Goal: Navigation & Orientation: Find specific page/section

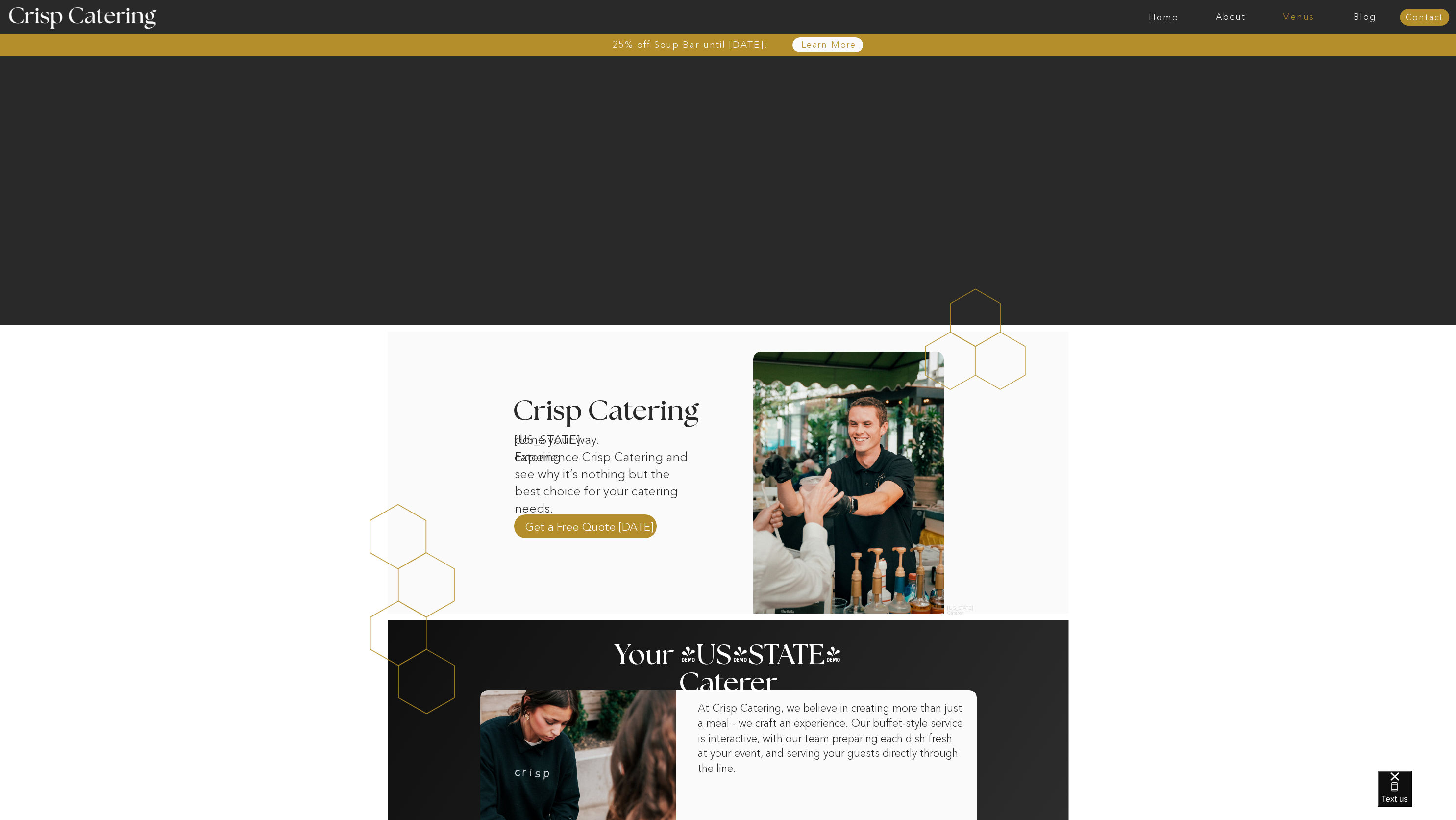
click at [1305, 17] on nav "Menus" at bounding box center [1298, 17] width 67 height 10
click at [1280, 46] on nav "Summer (Mar-Aug)" at bounding box center [1301, 44] width 88 height 9
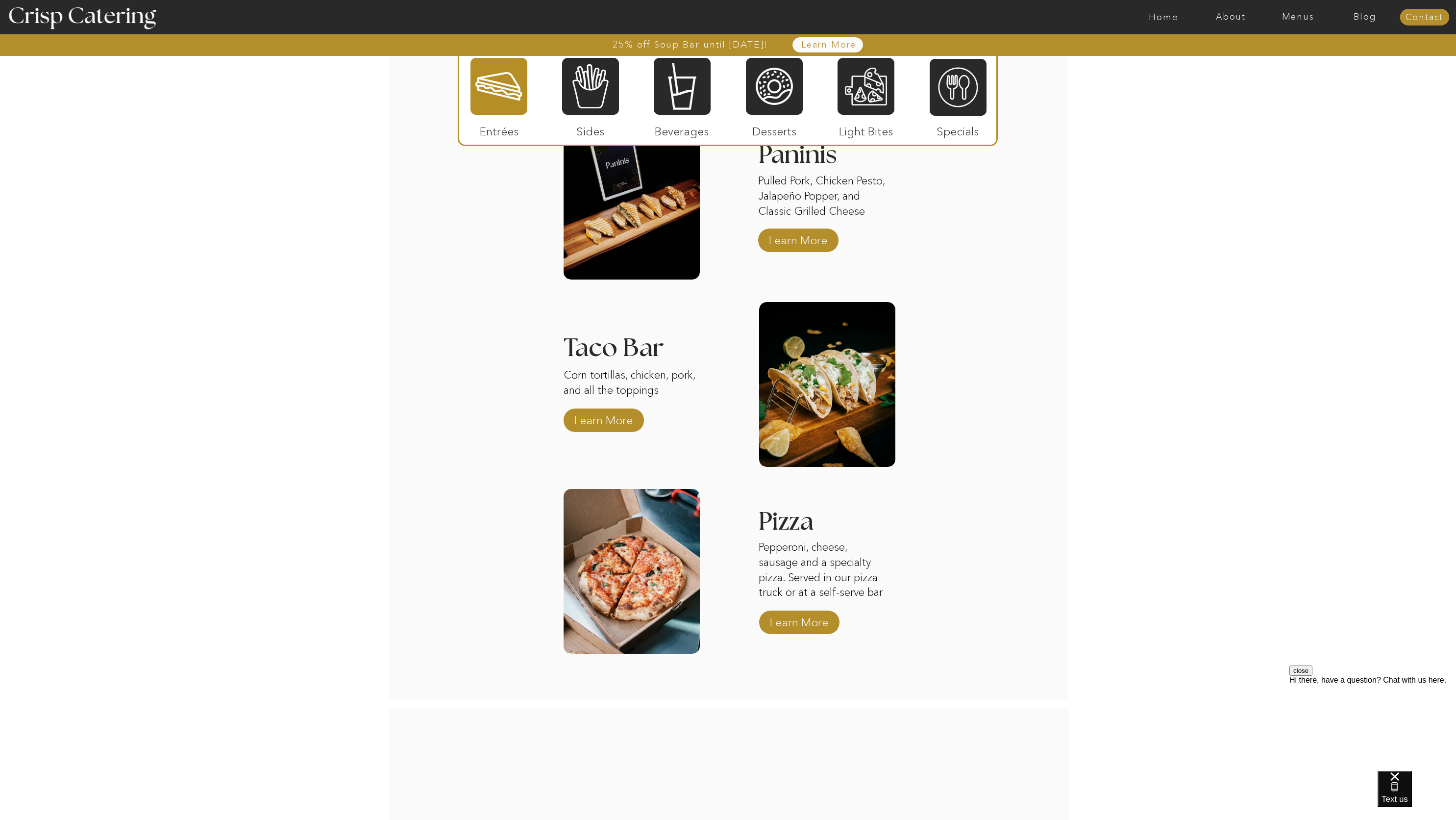
scroll to position [1010, 0]
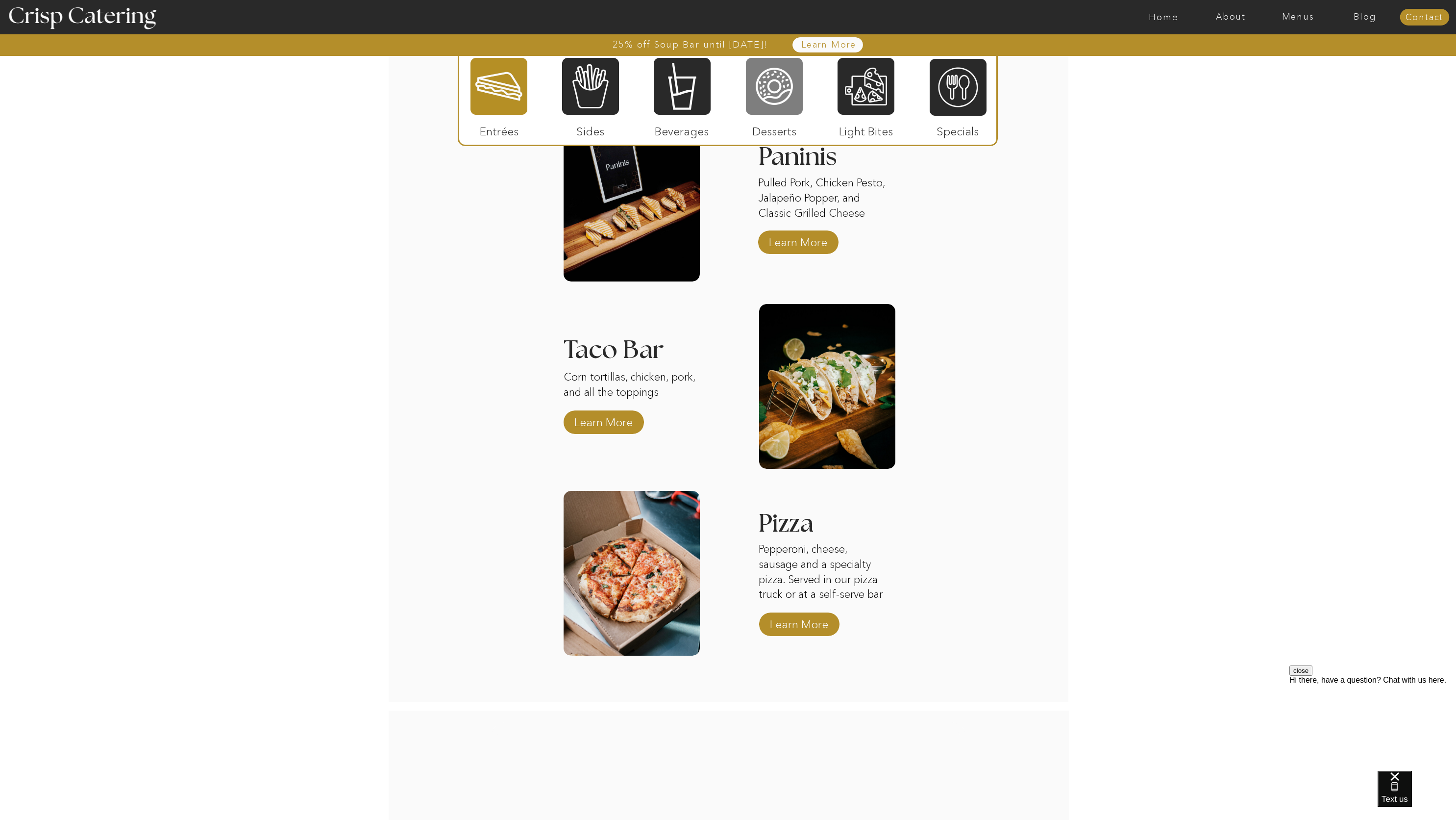
click at [777, 100] on div at bounding box center [774, 87] width 57 height 59
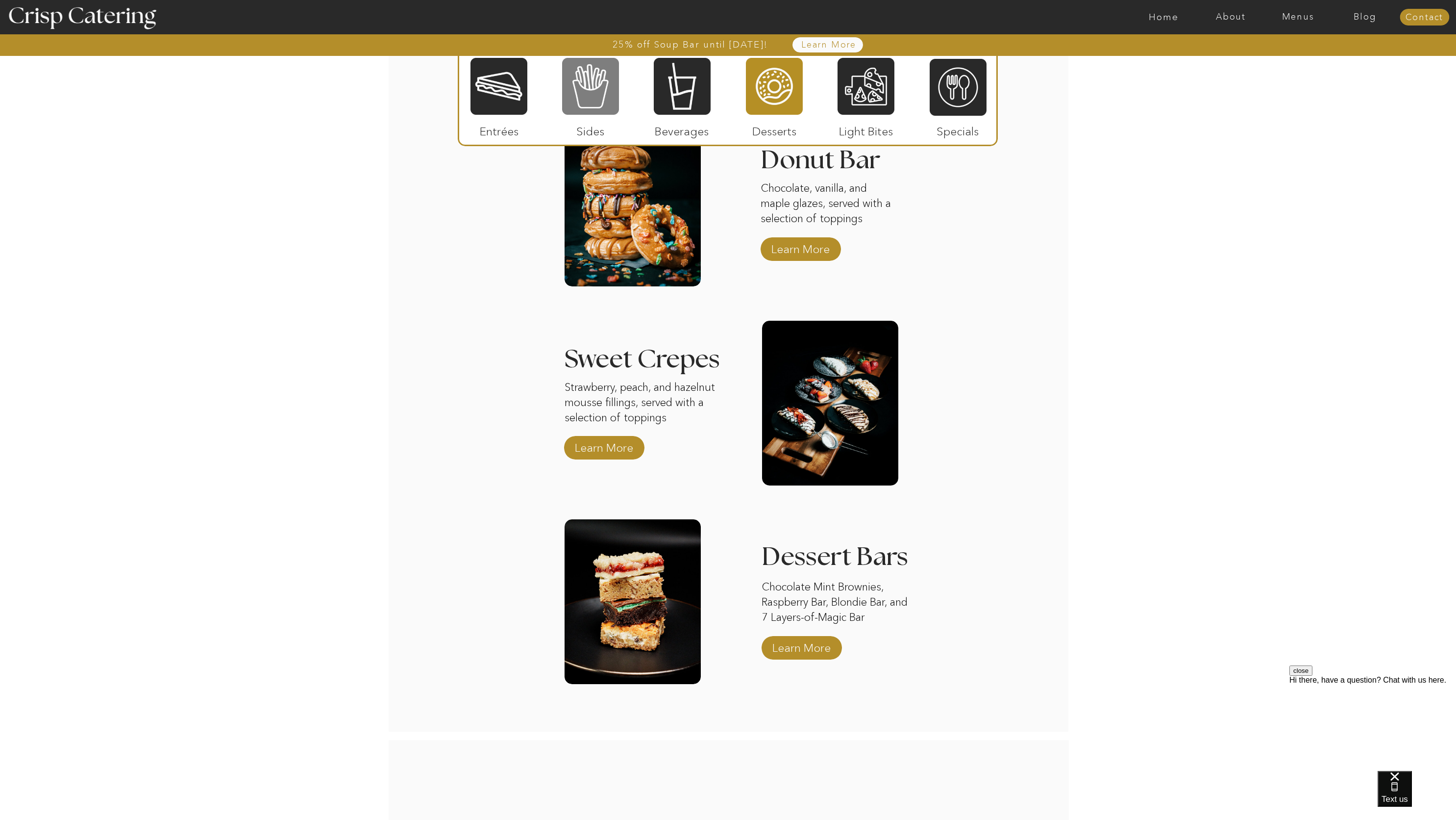
click at [604, 107] on div at bounding box center [591, 87] width 57 height 59
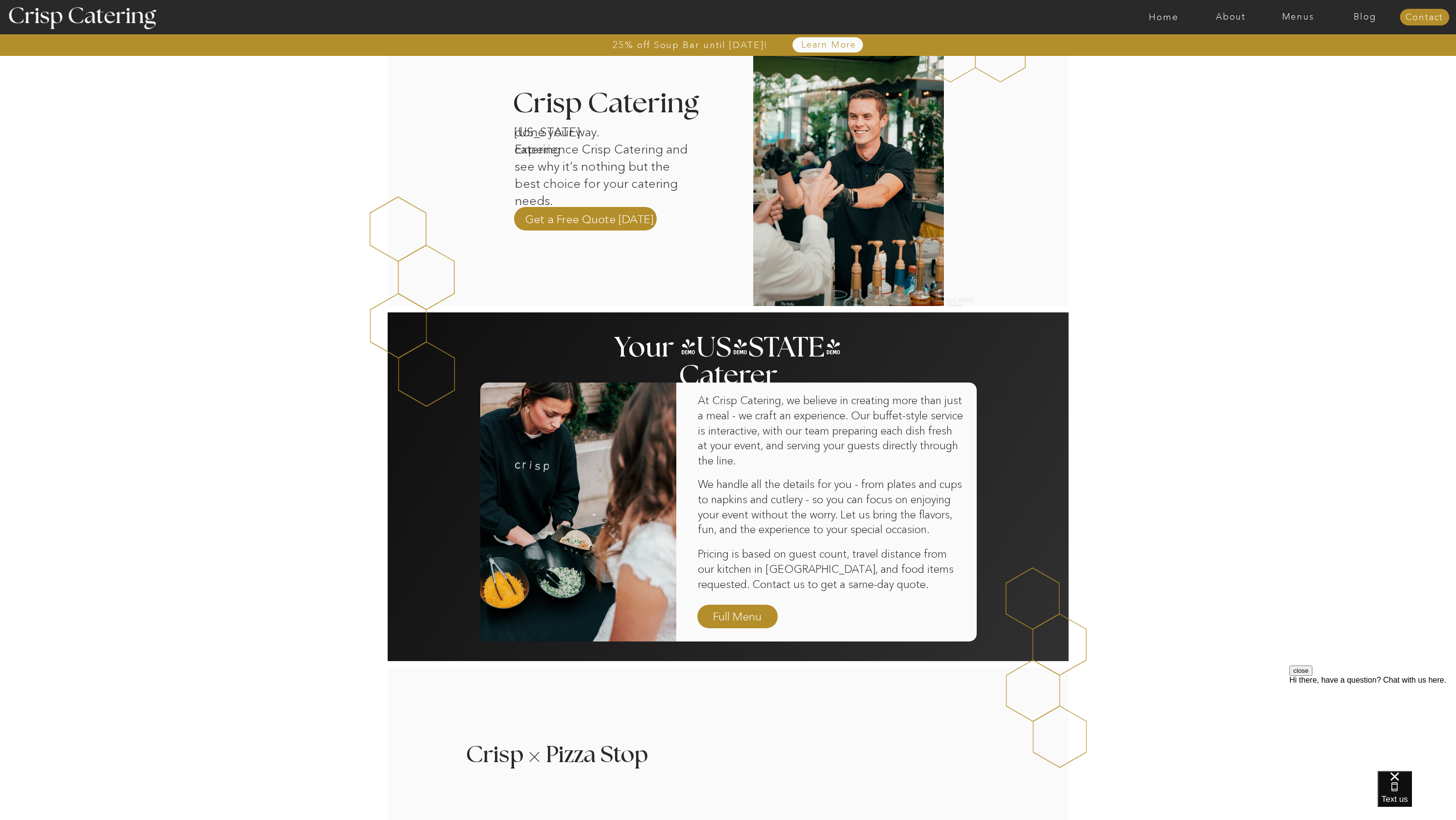
scroll to position [320, 0]
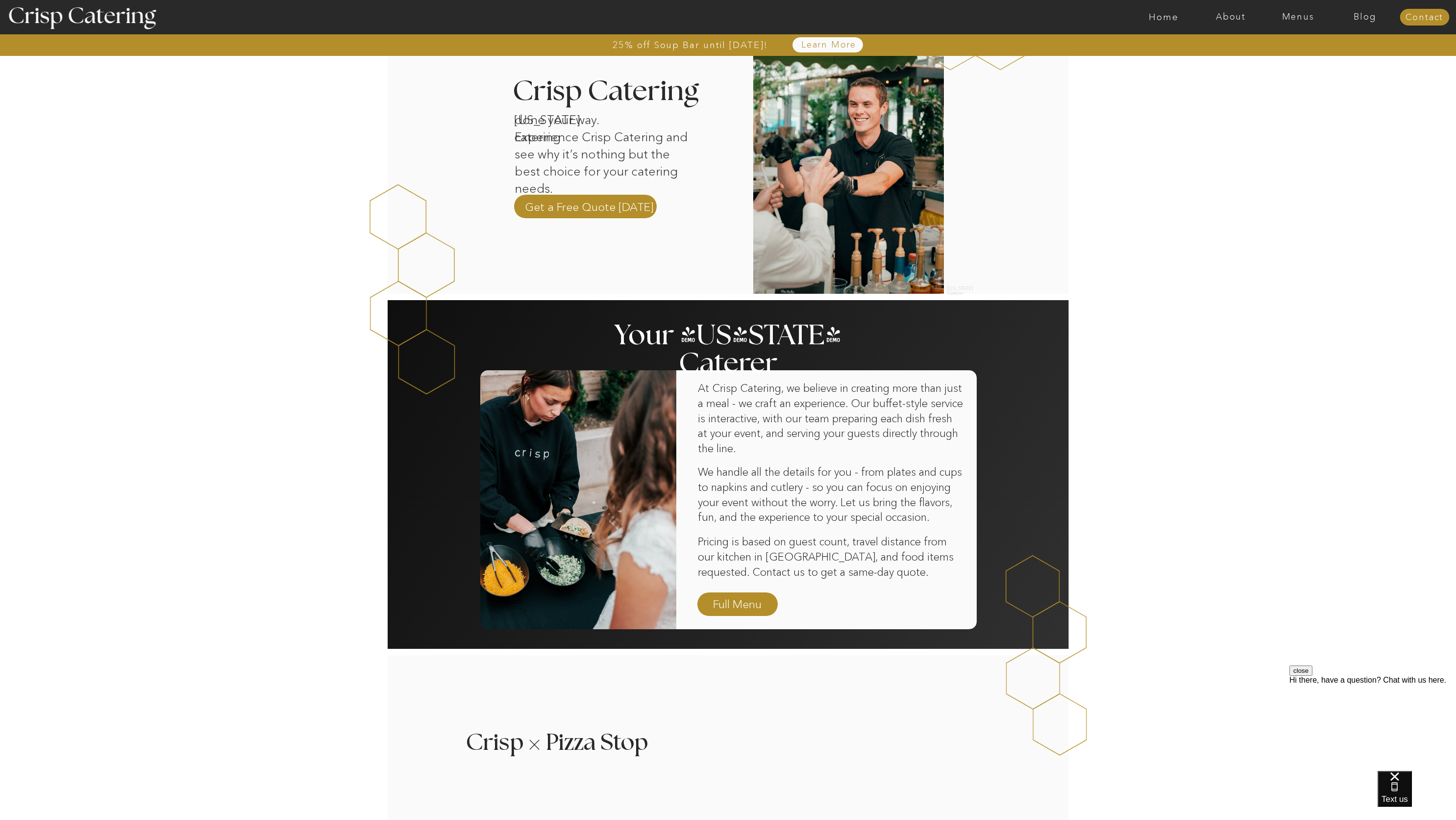
click at [1433, 684] on div "close Hi there, have a question? Chat with us here." at bounding box center [1372, 675] width 167 height 19
click at [1312, 676] on button "close" at bounding box center [1301, 671] width 23 height 10
